Goal: Transaction & Acquisition: Purchase product/service

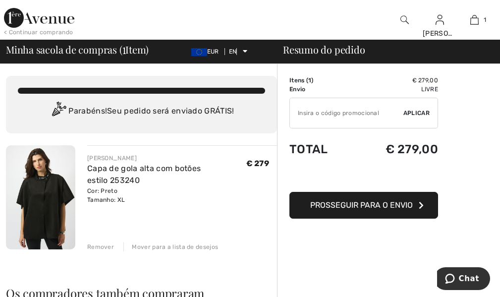
click at [384, 205] on font "Prosseguir para o envio" at bounding box center [361, 204] width 102 height 9
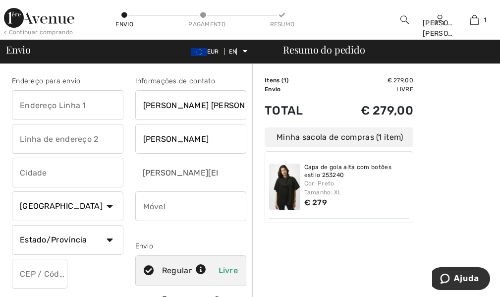
click at [84, 102] on input "text" at bounding box center [67, 105] width 111 height 30
type input "PRAÇA DA REPUBLICA 16"
click at [101, 135] on input "text" at bounding box center [67, 139] width 111 height 30
click at [80, 174] on input "text" at bounding box center [67, 172] width 111 height 30
type input "c"
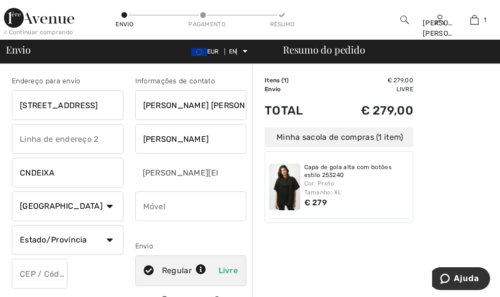
click at [24, 174] on input "CNDEIXA" at bounding box center [67, 172] width 111 height 30
type input "CONDEIXA"
click at [116, 103] on input "PRAÇA DA REPUBLICA 16" at bounding box center [67, 105] width 111 height 30
type input "PRAÇA DA REPUBLICA"
click at [53, 136] on input "text" at bounding box center [67, 139] width 111 height 30
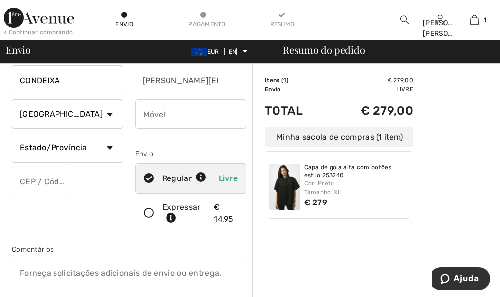
scroll to position [99, 0]
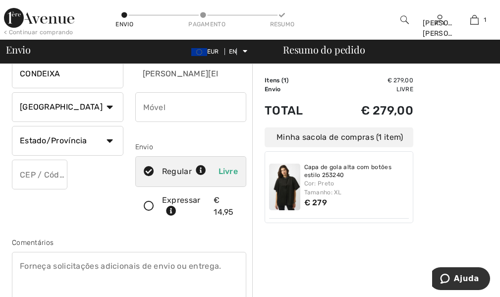
type input "16"
click at [111, 106] on select "País Canadá Estados Unidos Afeganistão Ilhas Aland Albânia Argélia Samoa Americ…" at bounding box center [67, 107] width 111 height 30
select select "PT"
click at [12, 92] on select "País Canadá Estados Unidos Afeganistão Ilhas Aland Albânia Argélia Samoa Americ…" at bounding box center [67, 107] width 111 height 30
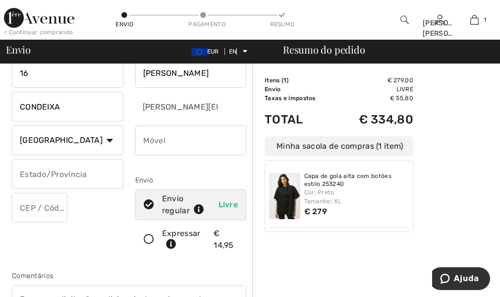
scroll to position [50, 0]
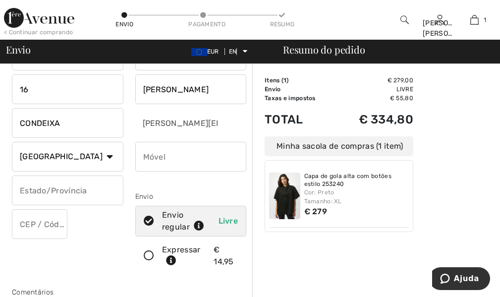
click at [166, 161] on input "phone" at bounding box center [190, 157] width 111 height 30
type input "963444145"
click at [98, 192] on input "text" at bounding box center [67, 190] width 111 height 30
type input "COIMBRA"
click at [50, 215] on input "text" at bounding box center [39, 224] width 55 height 30
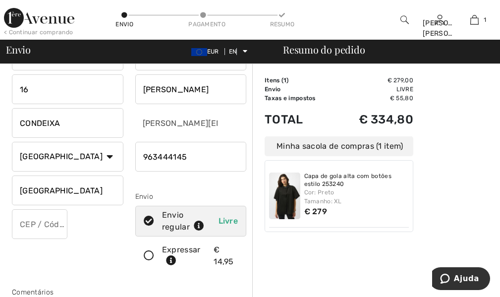
click at [25, 219] on input "text" at bounding box center [39, 224] width 55 height 30
type input "3150127"
click at [89, 255] on div "Endereço para envio PRAÇA DA REPUBLICA 16 CONDEIXA País Canadá Estados Unidos A…" at bounding box center [67, 150] width 123 height 249
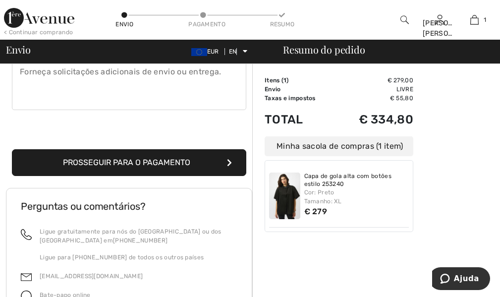
scroll to position [347, 0]
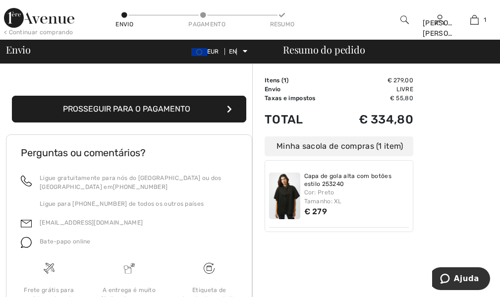
click at [167, 106] on font "Prosseguir para o pagamento" at bounding box center [126, 108] width 127 height 9
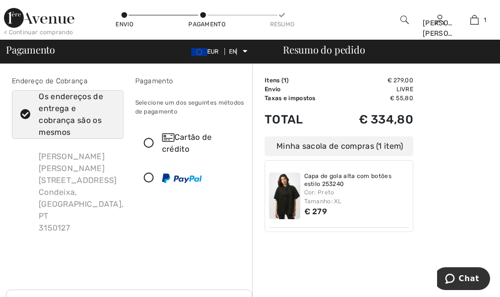
click at [146, 142] on icon at bounding box center [149, 143] width 26 height 10
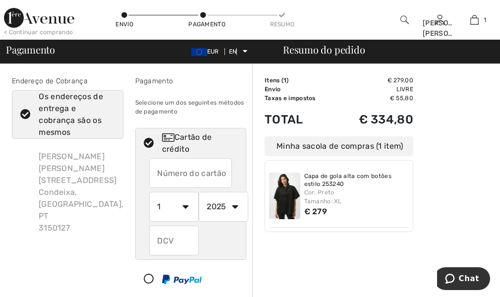
click at [185, 203] on select "1 2 3 4 5 6 7 8 9 10 11 12" at bounding box center [174, 207] width 50 height 30
select select "5"
click at [149, 192] on select "1 2 3 4 5 6 7 8 9 10 11 12" at bounding box center [174, 207] width 50 height 30
click at [233, 206] on select "2025 2026 2027 2028 2029 2030 2031 2032 2033 2034 2035" at bounding box center [224, 207] width 50 height 30
select select "2026"
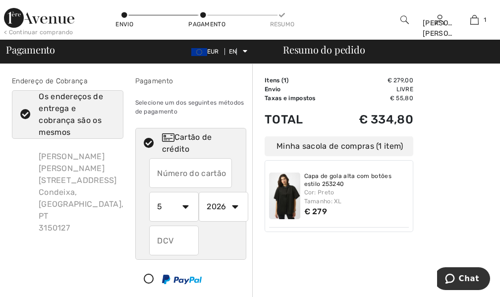
click at [199, 192] on select "2025 2026 2027 2028 2029 2030 2031 2032 2033 2034 2035" at bounding box center [224, 207] width 50 height 30
click at [192, 169] on input "text" at bounding box center [190, 173] width 83 height 30
click at [178, 171] on input "text" at bounding box center [190, 173] width 83 height 30
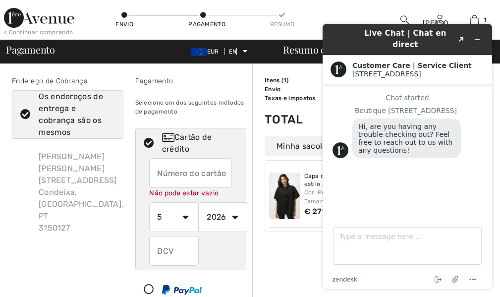
click at [193, 176] on input "text" at bounding box center [190, 173] width 83 height 30
type input "4124893001970558"
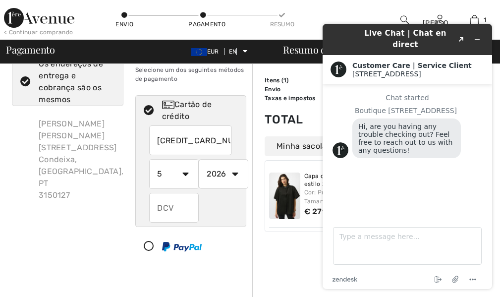
scroll to position [50, 0]
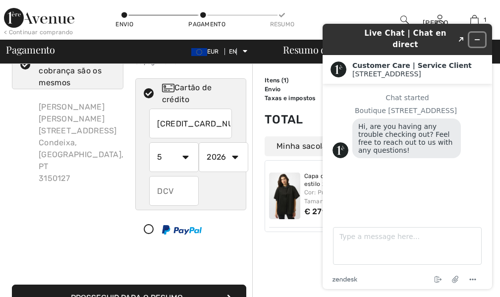
click at [477, 36] on icon "Minimize widget" at bounding box center [476, 39] width 7 height 7
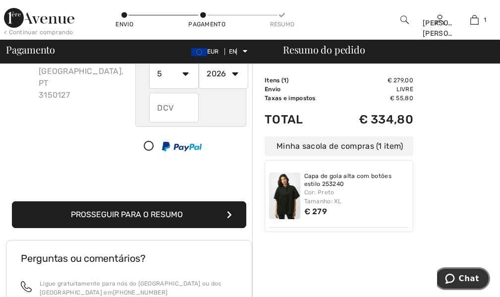
scroll to position [149, 0]
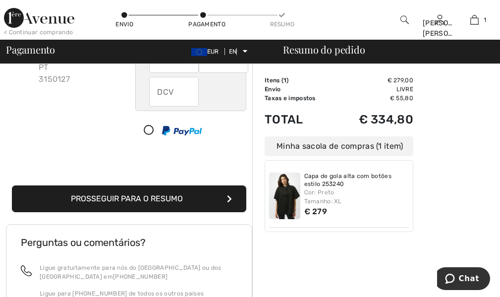
click at [179, 193] on button "Prosseguir para o Resumo" at bounding box center [129, 198] width 234 height 27
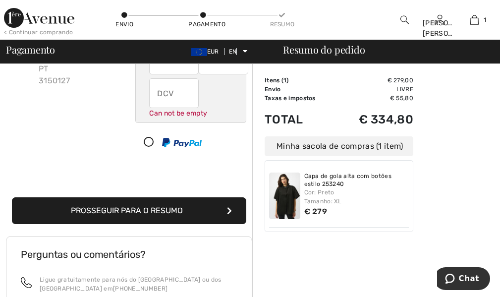
scroll to position [146, 0]
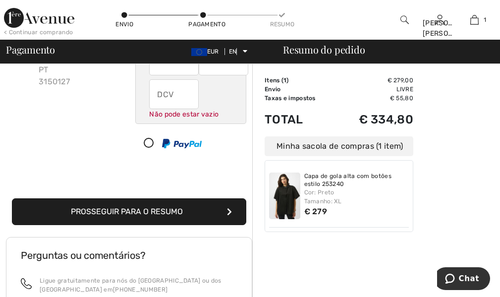
click at [184, 95] on input "text" at bounding box center [174, 94] width 50 height 30
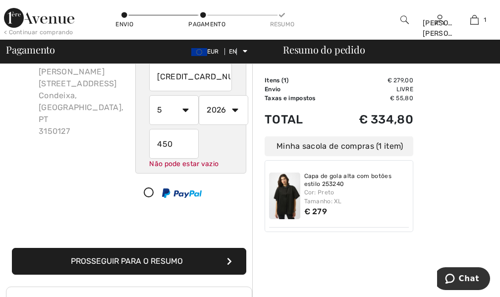
type input "450"
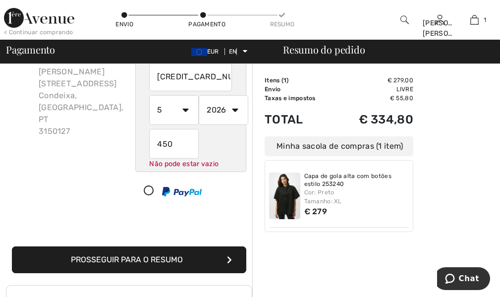
click at [178, 253] on button "Prosseguir para o Resumo" at bounding box center [129, 259] width 234 height 27
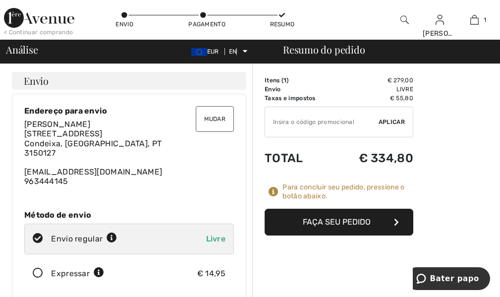
click at [355, 217] on font "Faça seu pedido" at bounding box center [336, 221] width 68 height 9
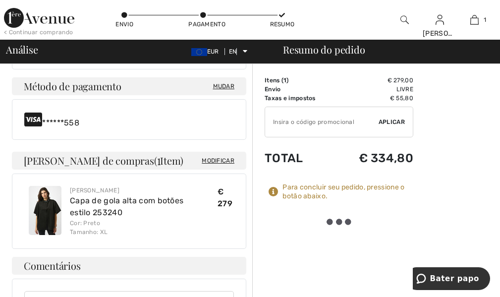
scroll to position [347, 0]
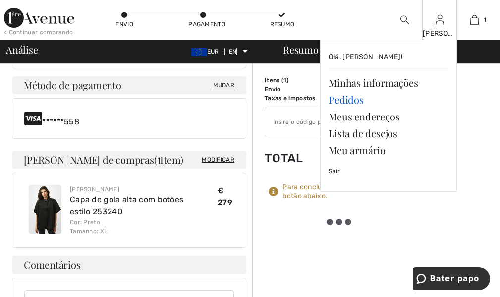
click at [360, 103] on font "Pedidos" at bounding box center [345, 99] width 35 height 13
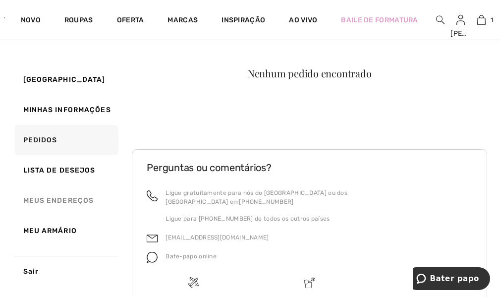
scroll to position [99, 0]
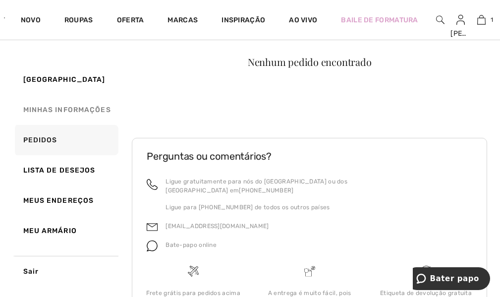
click at [77, 112] on font "Minhas informações" at bounding box center [67, 109] width 88 height 8
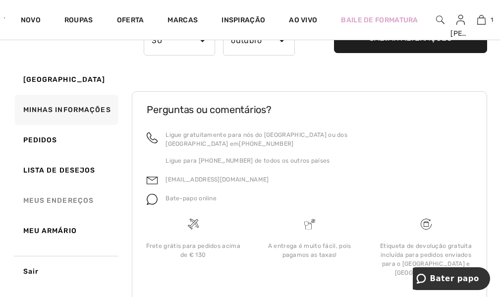
scroll to position [282, 0]
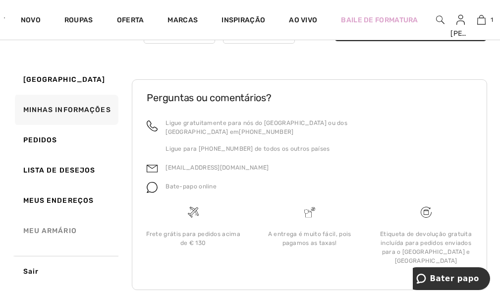
click at [75, 232] on font "Meu armário" at bounding box center [49, 230] width 53 height 8
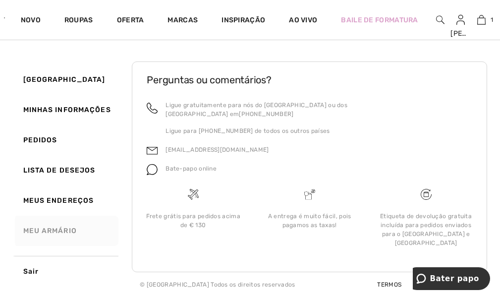
scroll to position [213, 0]
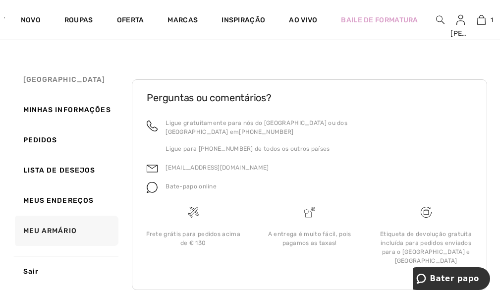
click at [66, 80] on font "[GEOGRAPHIC_DATA]" at bounding box center [64, 79] width 82 height 8
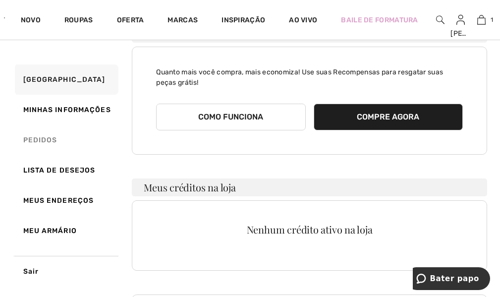
scroll to position [0, 0]
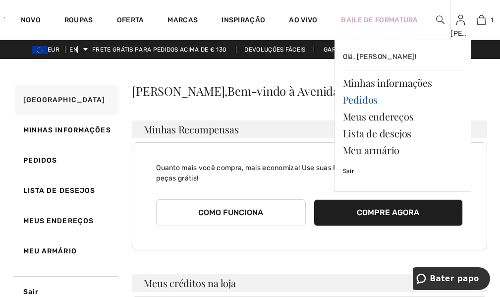
click at [371, 101] on font "Pedidos" at bounding box center [360, 99] width 35 height 13
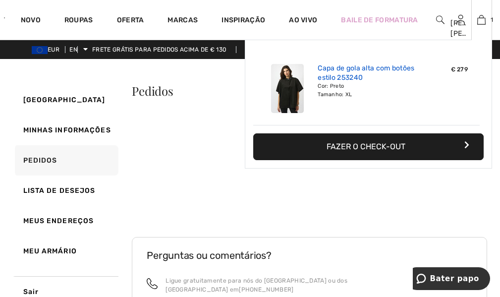
click at [348, 76] on font "Capa de gola alta com botões estilo 253240" at bounding box center [365, 73] width 97 height 18
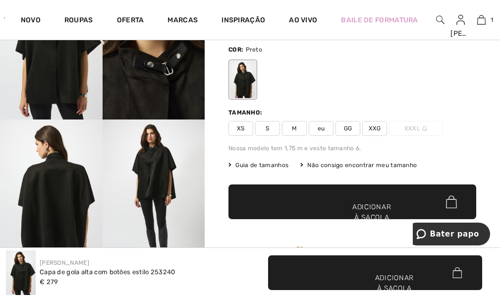
scroll to position [99, 0]
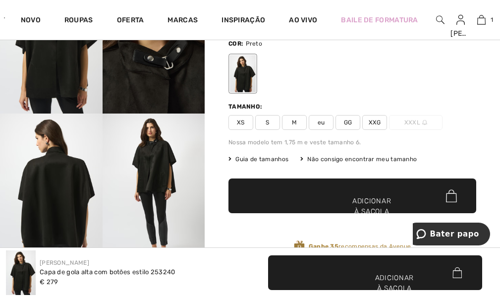
click at [348, 121] on font "GG" at bounding box center [348, 122] width 8 height 7
click at [394, 194] on span "✔ Adicionado à sacola Adicionar à sacola" at bounding box center [352, 195] width 248 height 35
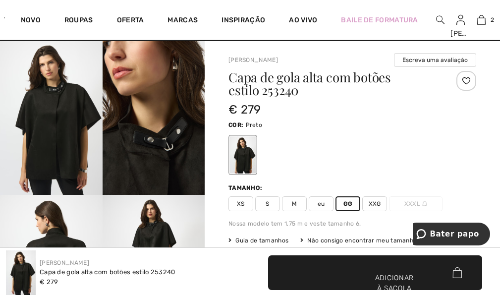
scroll to position [0, 0]
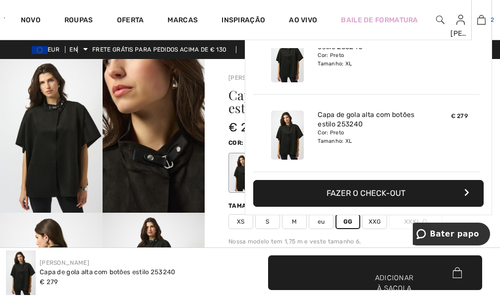
click at [479, 20] on img at bounding box center [481, 20] width 8 height 12
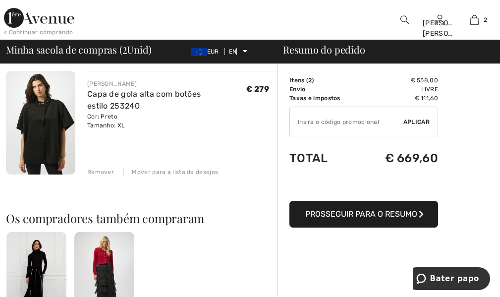
scroll to position [198, 0]
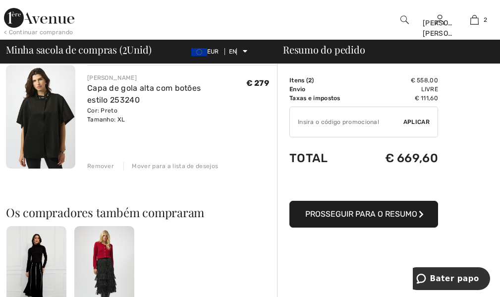
click at [106, 163] on font "Remover" at bounding box center [100, 165] width 27 height 7
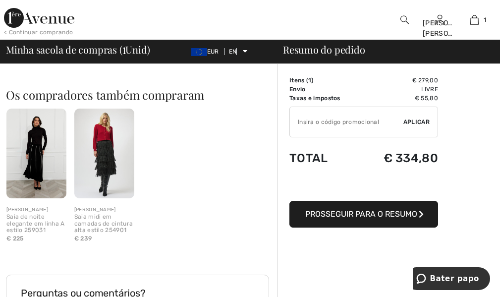
scroll to position [248, 0]
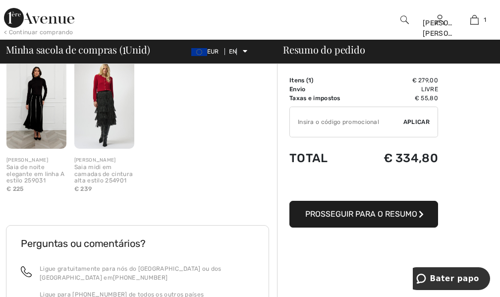
click at [405, 218] on button "Prosseguir para o Resumo" at bounding box center [363, 214] width 149 height 27
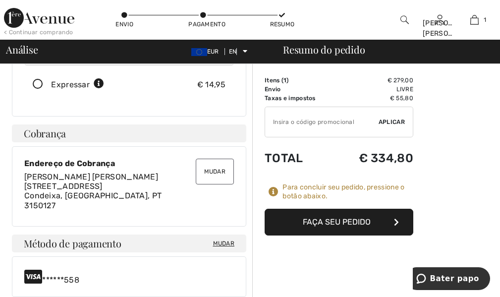
scroll to position [248, 0]
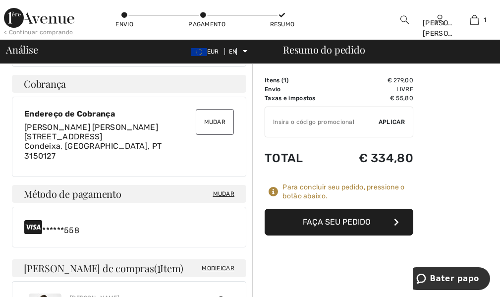
click at [363, 217] on font "Faça seu pedido" at bounding box center [336, 221] width 68 height 9
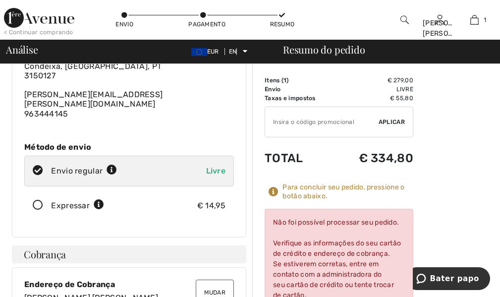
scroll to position [0, 0]
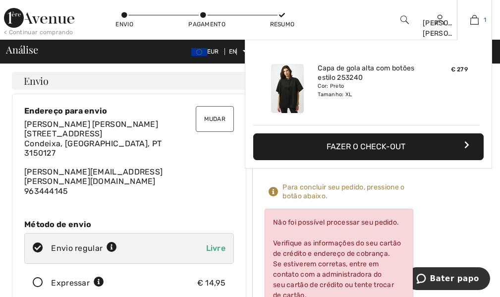
click at [473, 21] on img at bounding box center [474, 20] width 8 height 12
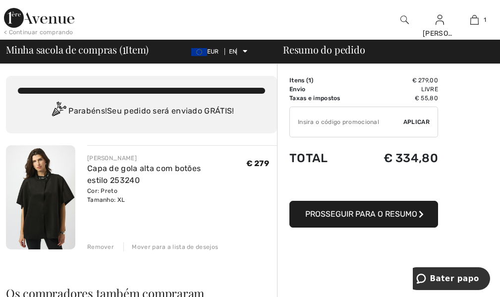
scroll to position [149, 0]
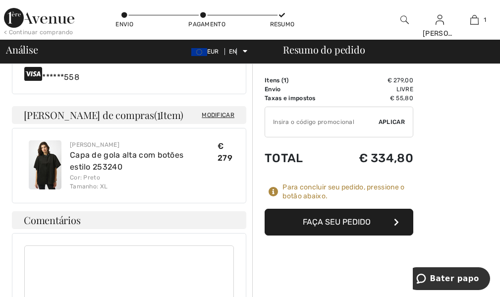
scroll to position [396, 0]
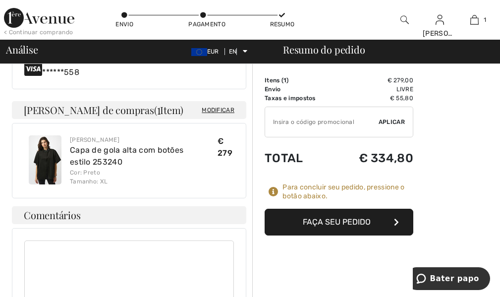
drag, startPoint x: 103, startPoint y: 158, endPoint x: 261, endPoint y: 260, distance: 188.4
click at [261, 260] on div "Order Summary Details Itens ( 1 ) € 279,00 Promo code € 0.00 Envio Livre Tax1 €…" at bounding box center [376, 133] width 248 height 930
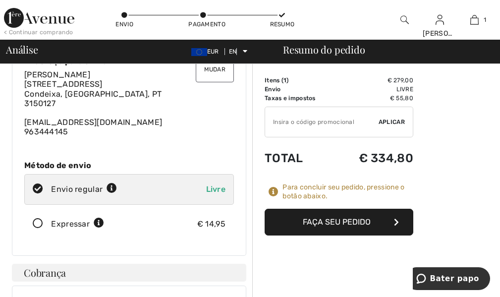
scroll to position [0, 0]
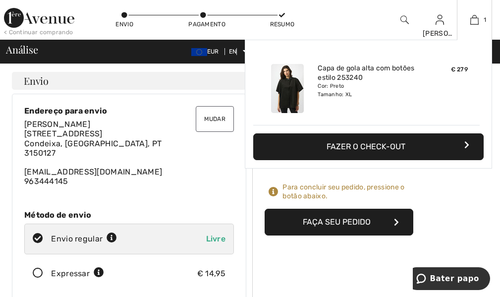
click at [396, 146] on font "Fazer o check-out" at bounding box center [365, 146] width 79 height 9
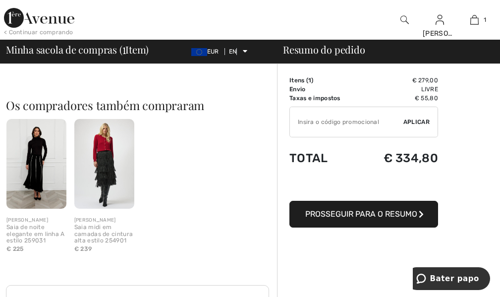
scroll to position [198, 0]
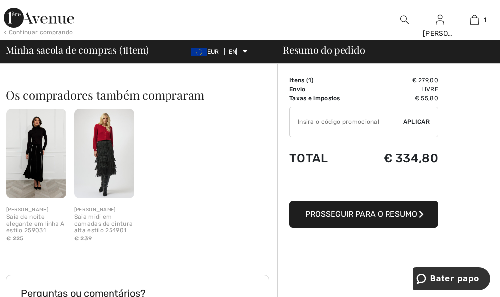
click at [368, 219] on button "Prosseguir para o Resumo" at bounding box center [363, 214] width 149 height 27
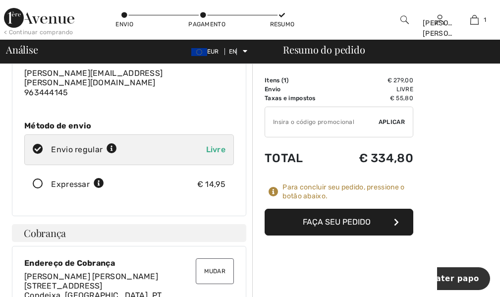
scroll to position [99, 0]
click at [38, 178] on icon at bounding box center [38, 183] width 26 height 10
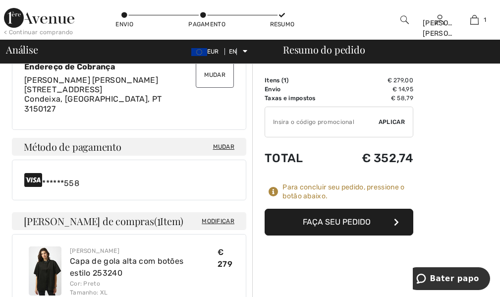
scroll to position [297, 0]
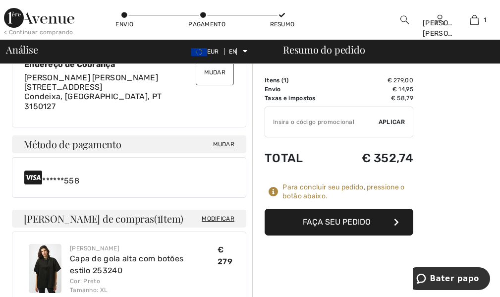
click at [353, 224] on font "Faça seu pedido" at bounding box center [336, 221] width 68 height 9
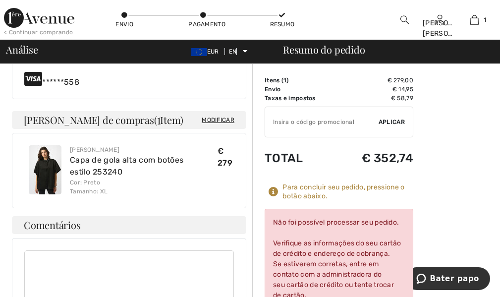
scroll to position [396, 0]
click at [218, 116] on font "Modificar" at bounding box center [217, 119] width 33 height 7
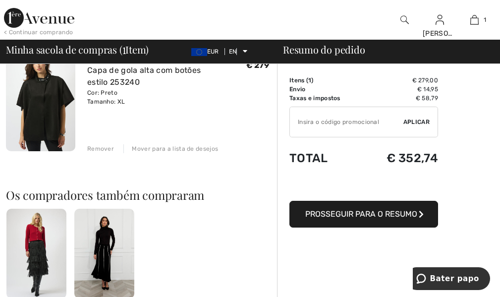
scroll to position [99, 0]
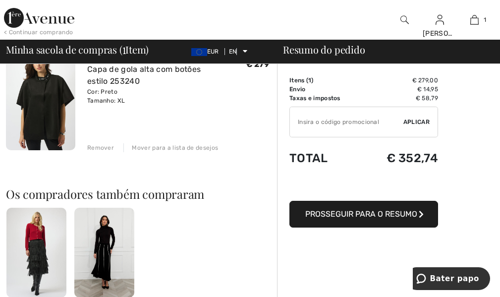
click at [105, 146] on font "Remover" at bounding box center [100, 147] width 27 height 7
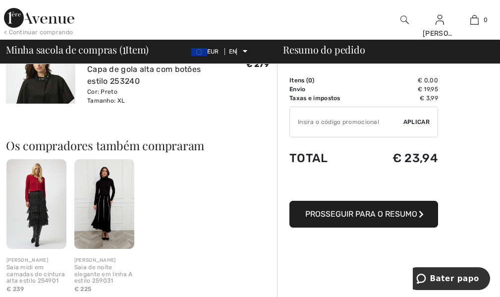
scroll to position [181, 0]
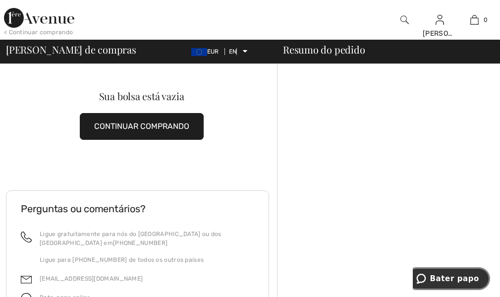
click at [441, 281] on font "Bater papo" at bounding box center [454, 278] width 49 height 9
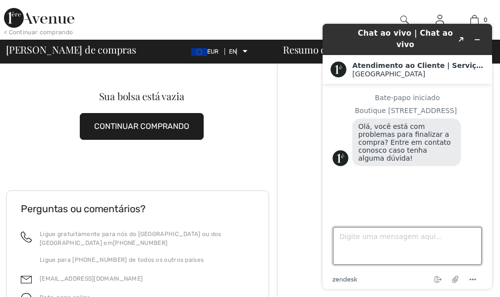
click at [431, 239] on textarea "Digite uma mensagem aqui..." at bounding box center [407, 246] width 149 height 38
type textarea "b"
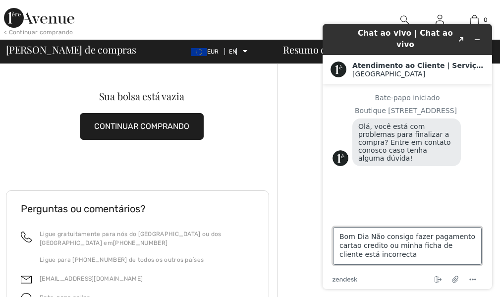
type textarea "Bom Dia Não consigo fazer pagamento cartao credito ou minha ficha de cliente es…"
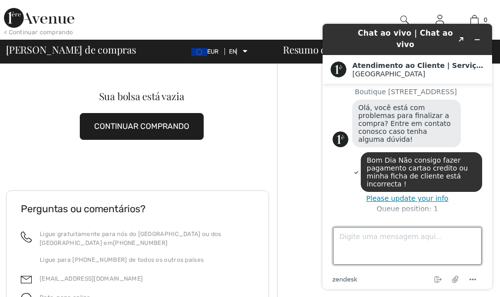
scroll to position [23, 0]
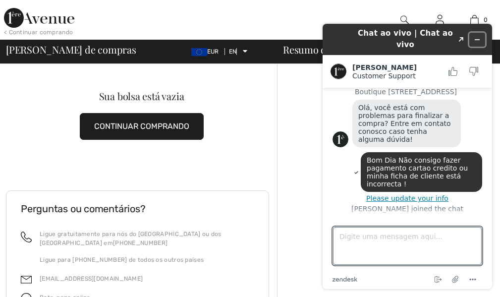
click at [476, 40] on icon "Minimizar widget" at bounding box center [477, 40] width 4 height 0
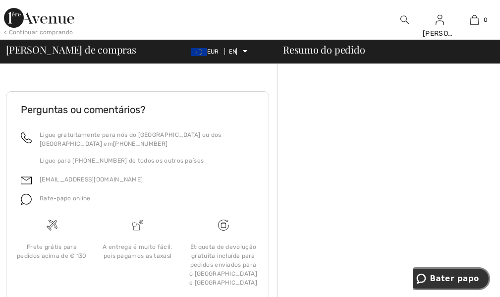
scroll to position [0, 0]
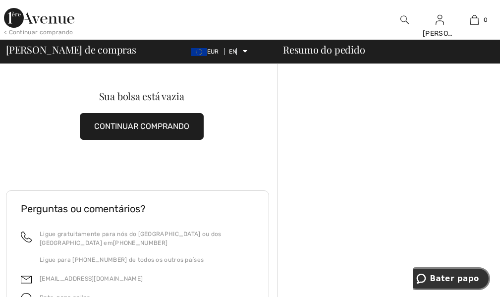
click at [453, 283] on button "Bater papo" at bounding box center [447, 278] width 85 height 23
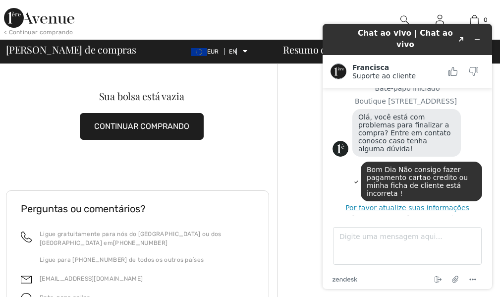
click at [420, 207] on font "Por favor atualize suas informações" at bounding box center [407, 207] width 124 height 8
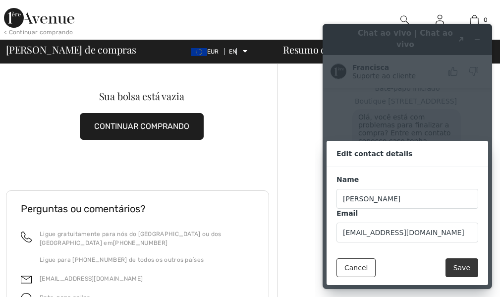
click at [463, 268] on button "Save" at bounding box center [461, 267] width 33 height 19
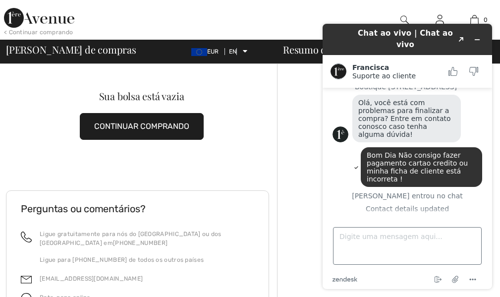
scroll to position [50, 0]
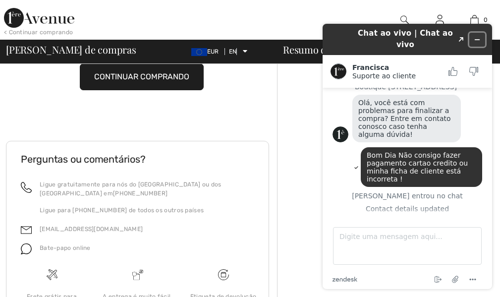
click at [477, 37] on icon "Minimizar widget" at bounding box center [476, 39] width 7 height 7
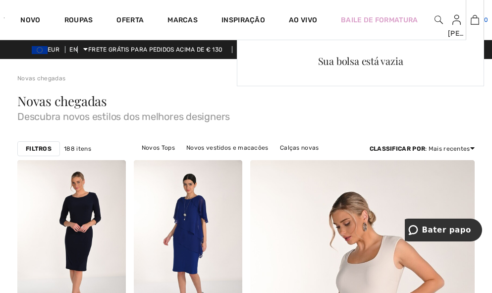
click at [475, 17] on img at bounding box center [474, 20] width 8 height 12
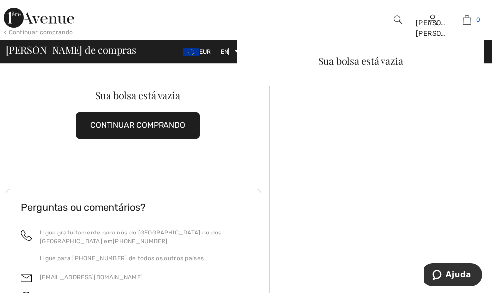
click at [464, 20] on img at bounding box center [466, 20] width 8 height 12
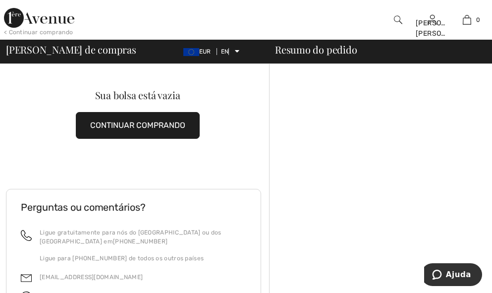
click at [173, 127] on font "CONTINUAR COMPRANDO" at bounding box center [137, 124] width 95 height 9
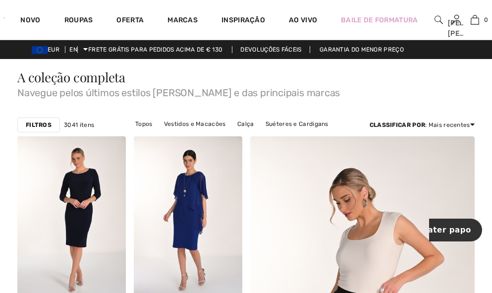
click at [438, 18] on img at bounding box center [438, 20] width 8 height 12
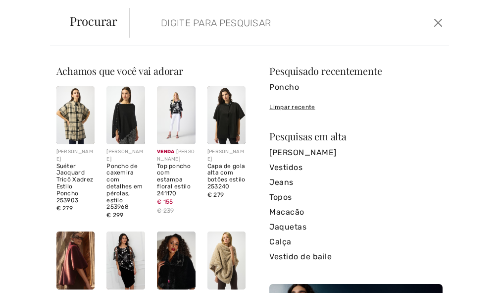
click at [327, 29] on input "search" at bounding box center [257, 23] width 208 height 30
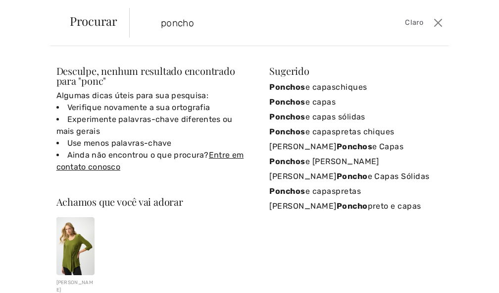
type input "poncho"
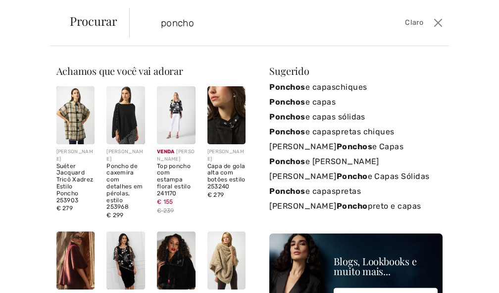
click at [232, 122] on img at bounding box center [226, 115] width 39 height 58
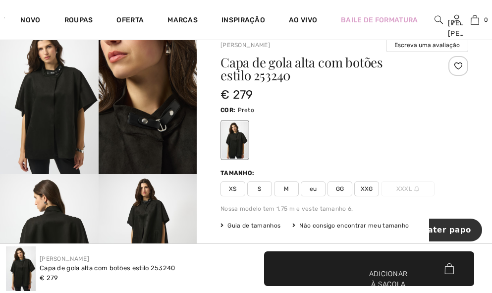
scroll to position [50, 0]
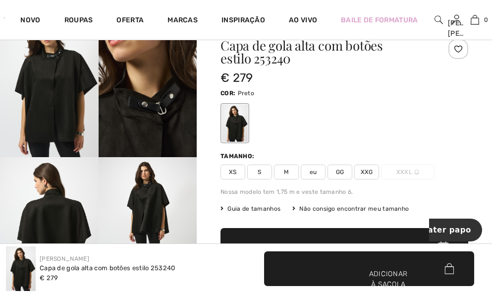
click at [347, 171] on span "GG" at bounding box center [339, 171] width 25 height 15
click at [453, 228] on font "Bater papo" at bounding box center [446, 229] width 49 height 9
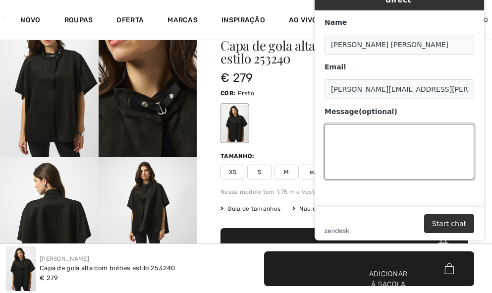
click at [346, 127] on textarea "Message (optional)" at bounding box center [399, 151] width 150 height 55
